Goal: Find specific page/section

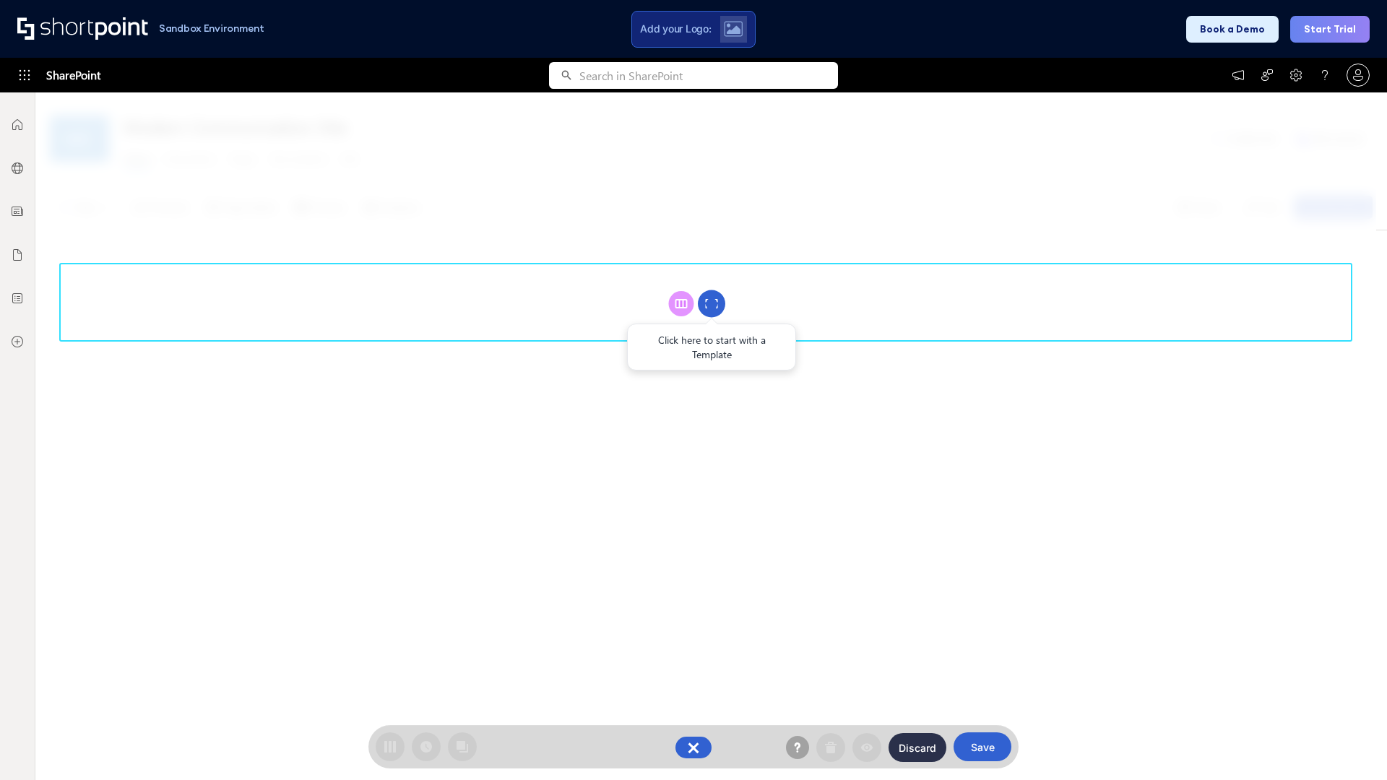
click at [712, 303] on circle at bounding box center [711, 303] width 27 height 27
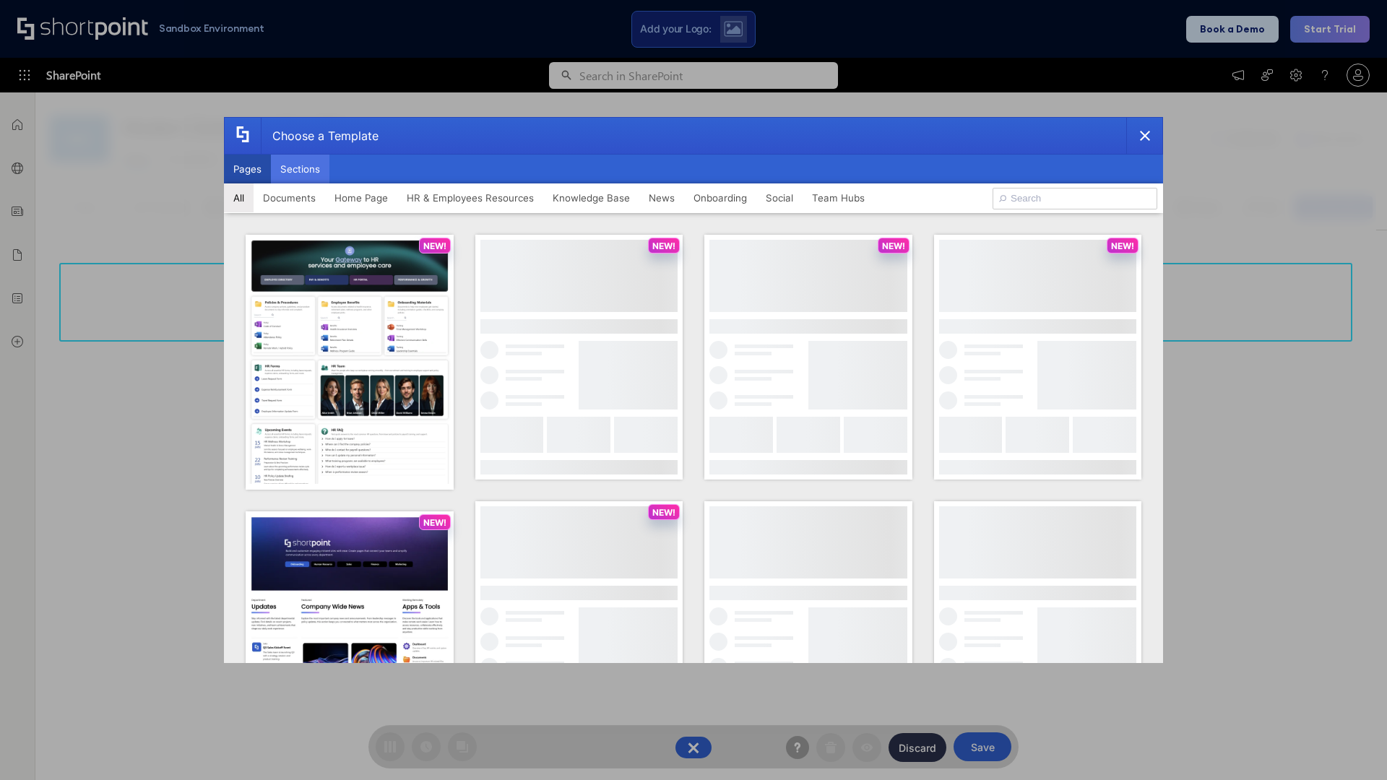
click at [300, 169] on button "Sections" at bounding box center [300, 169] width 59 height 29
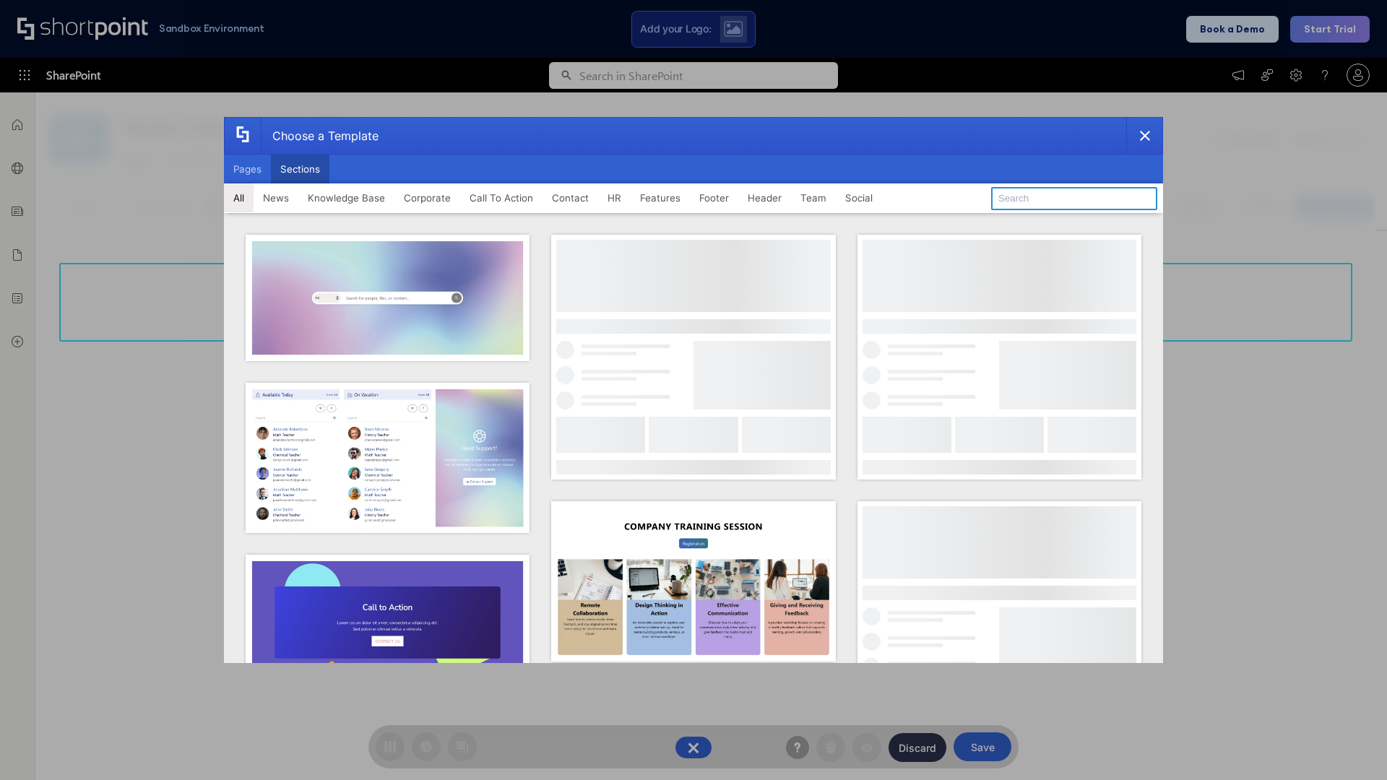
type input "Contact Us 1"
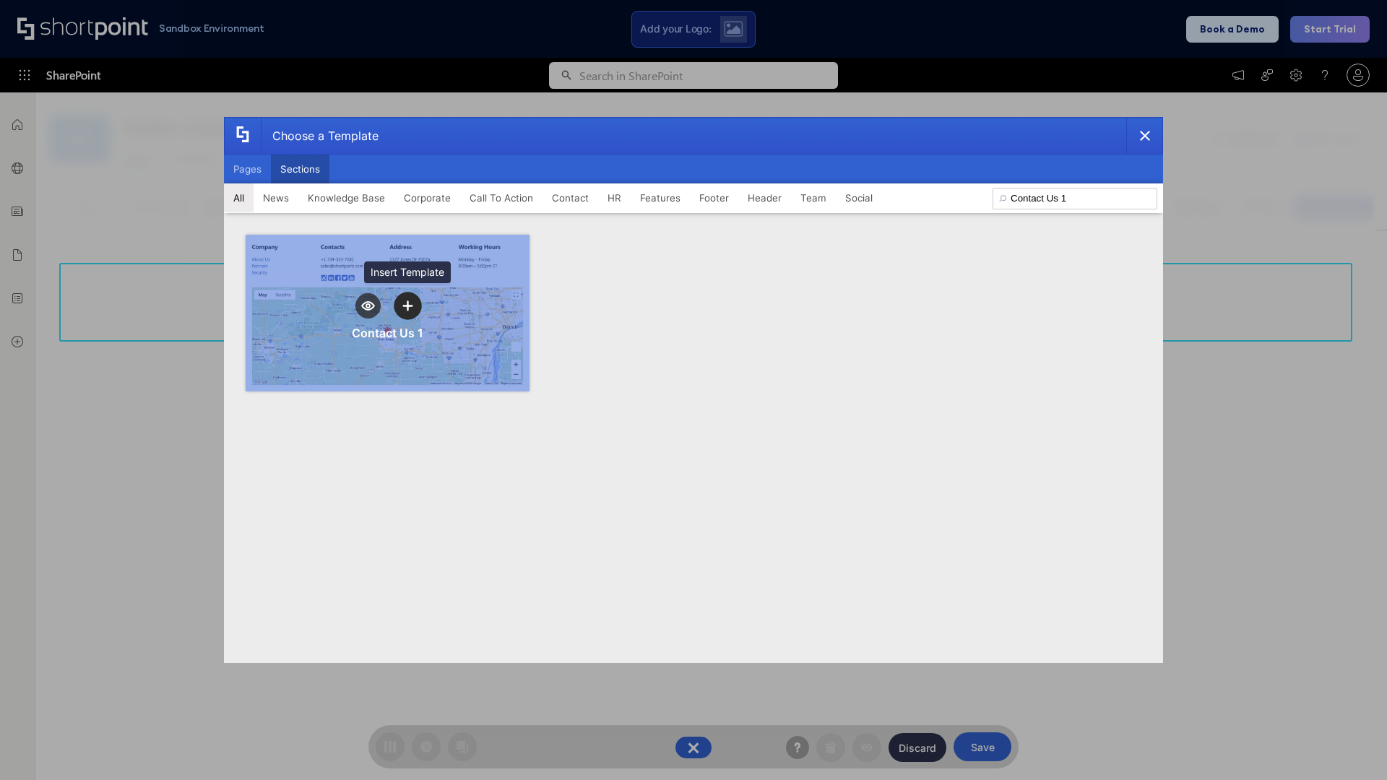
click at [408, 306] on icon "template selector" at bounding box center [407, 306] width 10 height 10
